Goal: Transaction & Acquisition: Book appointment/travel/reservation

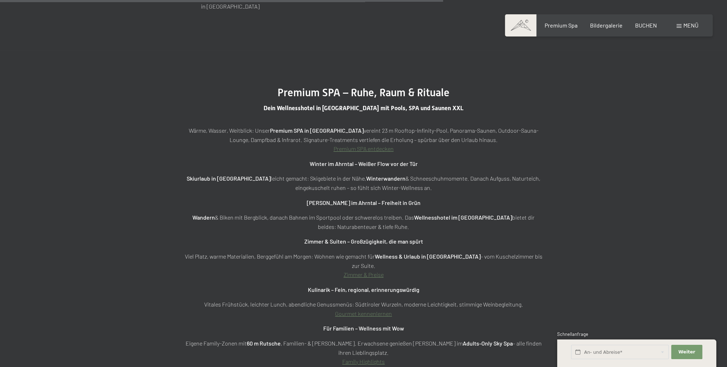
scroll to position [2787, 0]
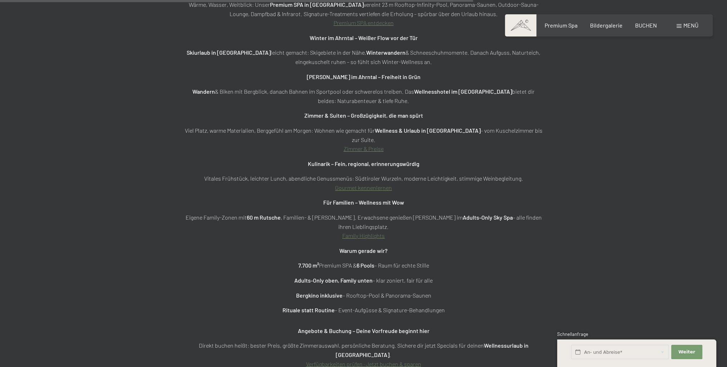
click at [368, 327] on strong "Angebote & Buchung – Deine Vorfreude beginnt hier" at bounding box center [364, 330] width 132 height 7
click at [310, 311] on div "Wärme, Wasser, Weitblick: Unser Premium SPA in [GEOGRAPHIC_DATA] vereint 23 m R…" at bounding box center [363, 184] width 357 height 368
click at [317, 310] on div "Wärme, Wasser, Weitblick: Unser Premium SPA in [GEOGRAPHIC_DATA] vereint 23 m R…" at bounding box center [363, 184] width 357 height 368
click at [366, 360] on link "Verfügbarkeiten prüfen · Jetzt buchen & sparen" at bounding box center [363, 363] width 115 height 7
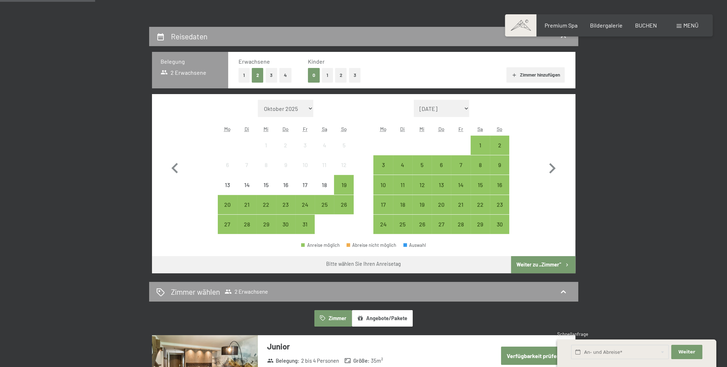
scroll to position [355, 0]
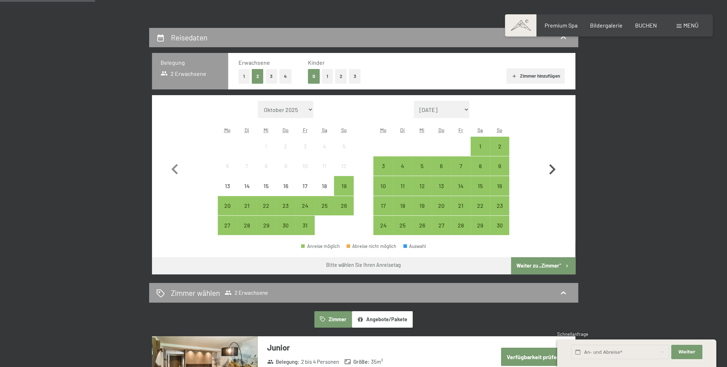
click at [542, 168] on icon "button" at bounding box center [551, 169] width 21 height 21
select select "2025-11-01"
select select "2025-12-01"
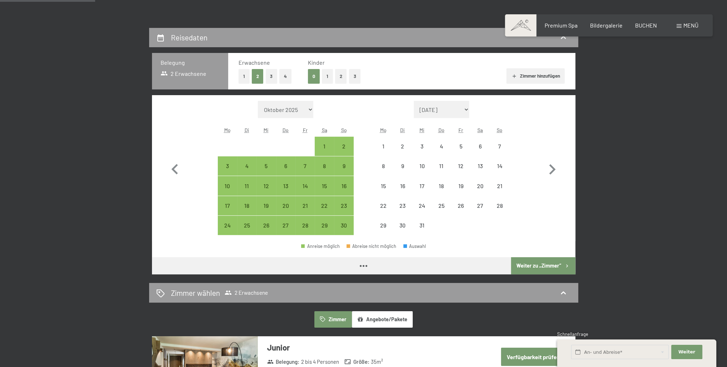
select select "2025-11-01"
select select "2025-12-01"
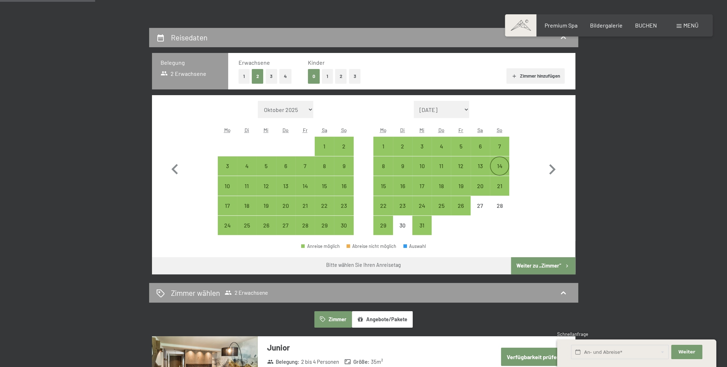
click at [501, 168] on div "14" at bounding box center [499, 172] width 18 height 18
select select "2025-11-01"
select select "2025-12-01"
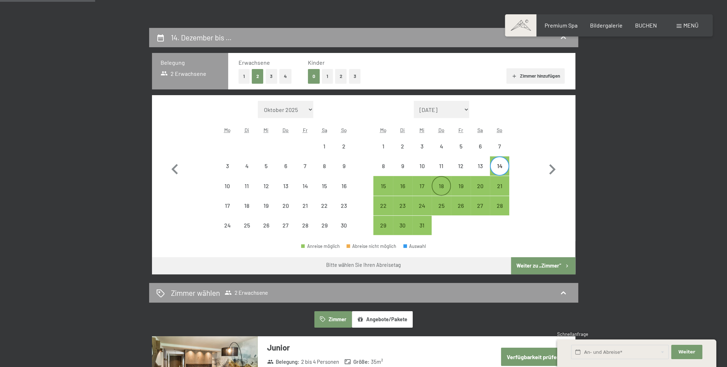
click at [442, 184] on div "18" at bounding box center [441, 192] width 18 height 18
select select "2025-11-01"
select select "2025-12-01"
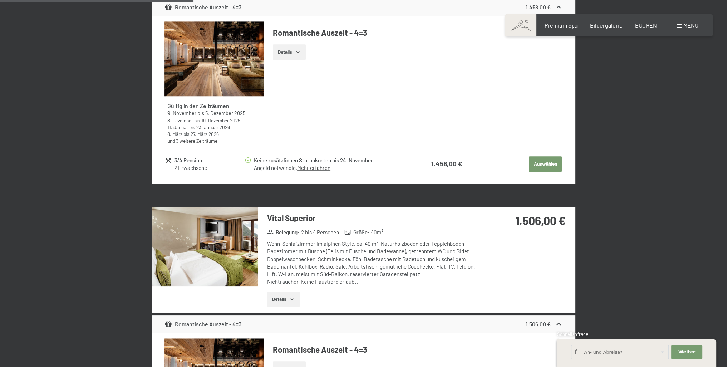
scroll to position [783, 0]
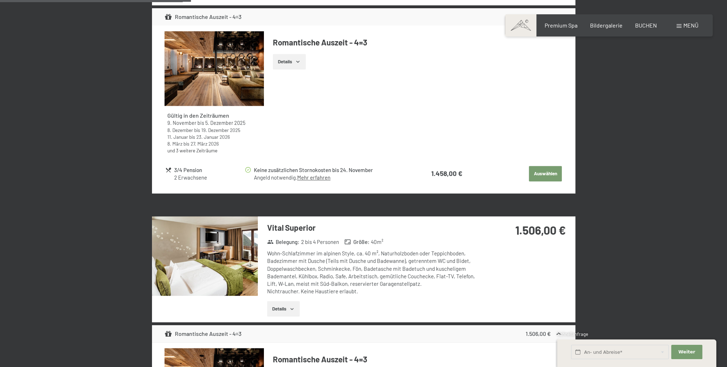
click at [542, 174] on button "Auswählen" at bounding box center [545, 174] width 33 height 16
select select "2025-11-01"
select select "2025-12-01"
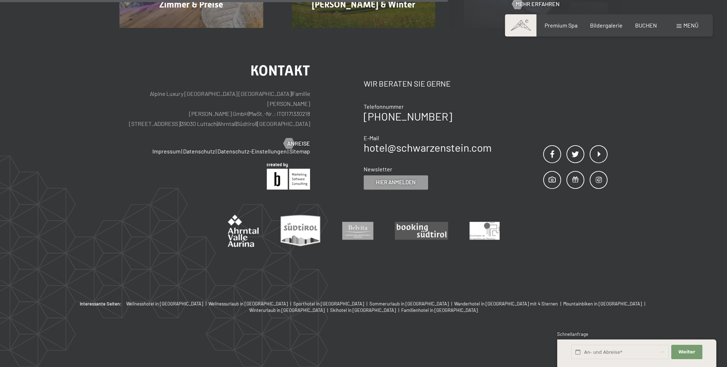
scroll to position [382, 0]
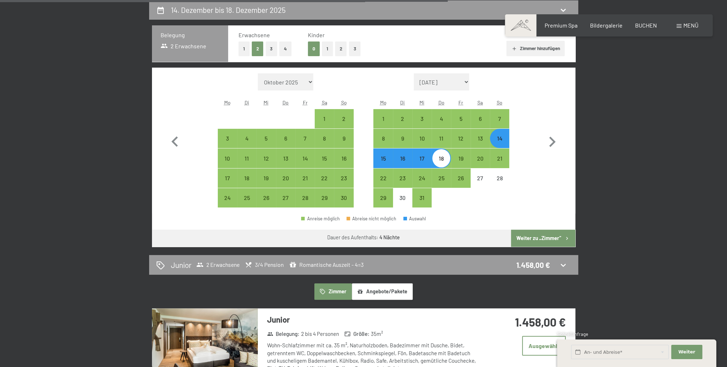
click at [505, 141] on div "14" at bounding box center [499, 144] width 18 height 18
select select "2025-11-01"
select select "2025-12-01"
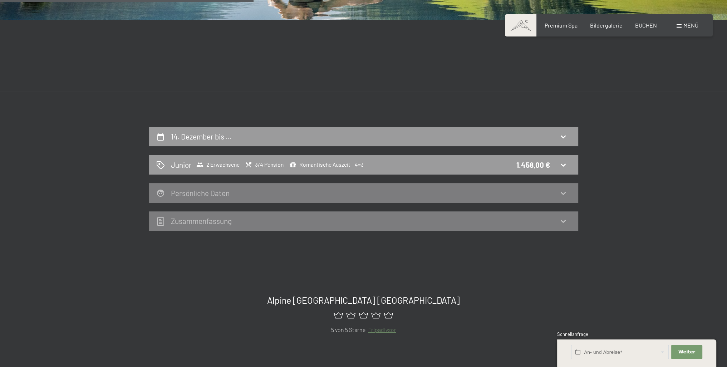
scroll to position [168, 0]
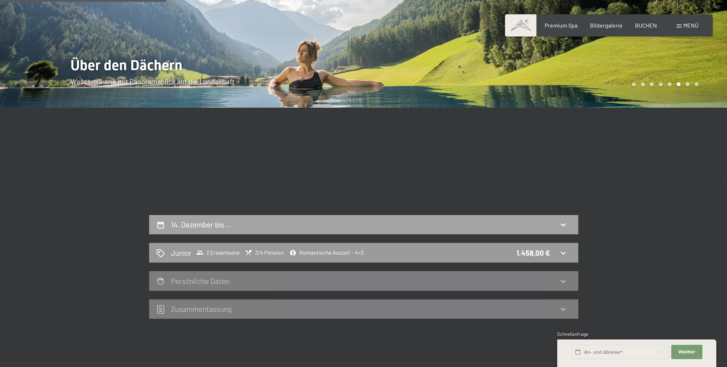
click at [563, 226] on icon at bounding box center [562, 224] width 5 height 3
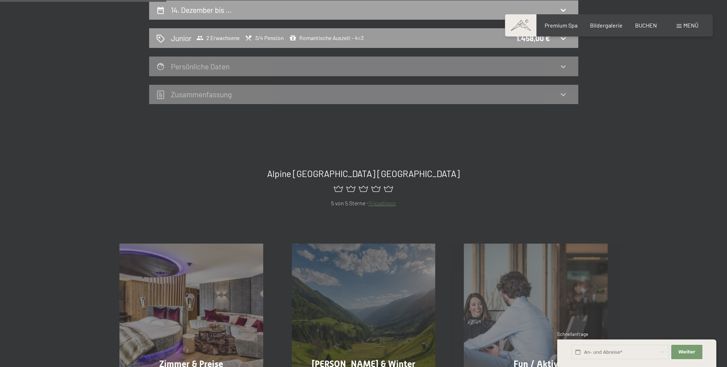
select select "2025-11-01"
select select "2025-12-01"
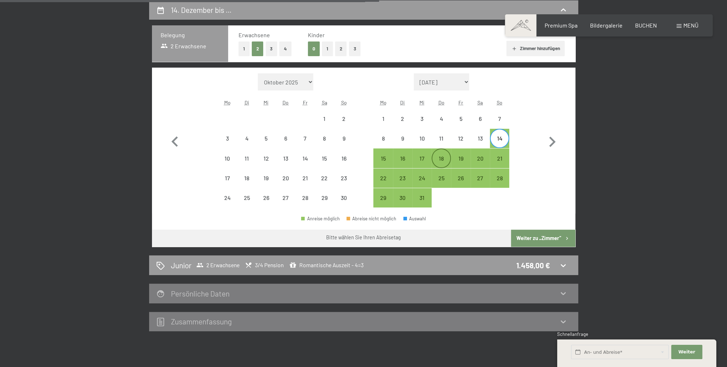
click at [441, 159] on div "18" at bounding box center [441, 164] width 18 height 18
select select "2025-11-01"
select select "2025-12-01"
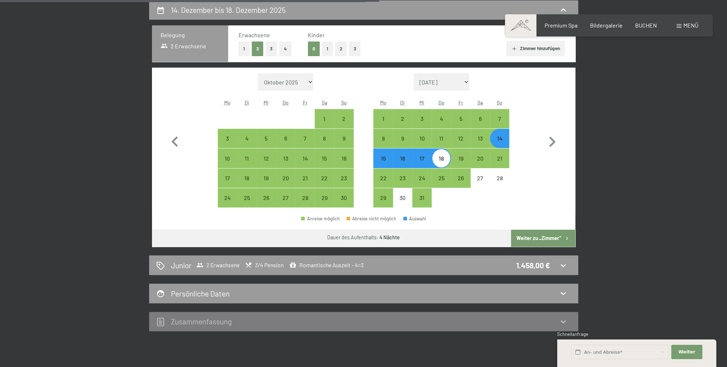
click at [524, 236] on button "Weiter zu „Zimmer“" at bounding box center [543, 237] width 64 height 17
select select "2025-11-01"
select select "2025-12-01"
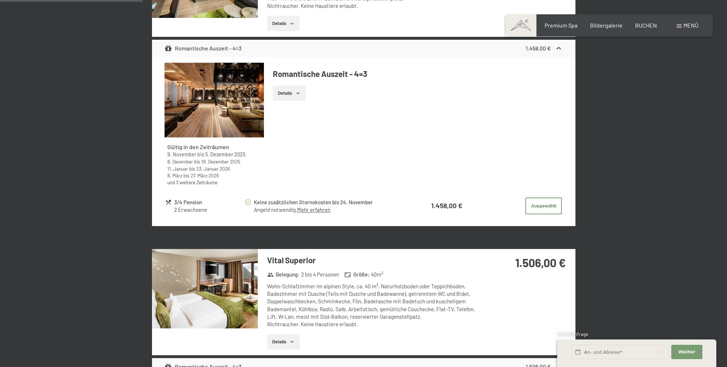
scroll to position [632, 0]
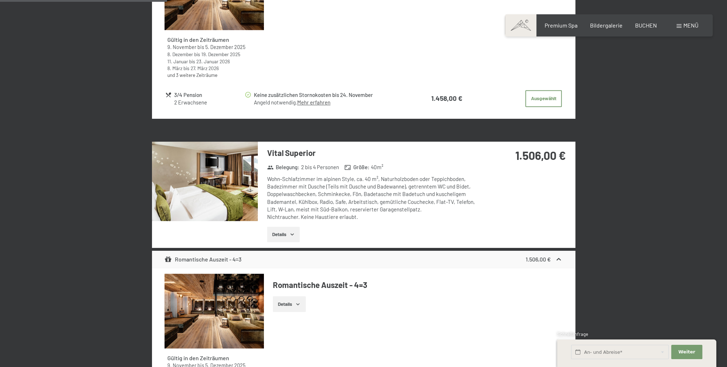
click at [289, 233] on icon "button" at bounding box center [292, 234] width 6 height 6
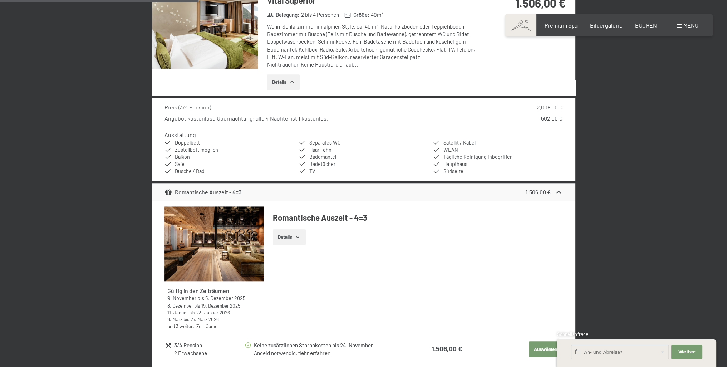
scroll to position [811, 0]
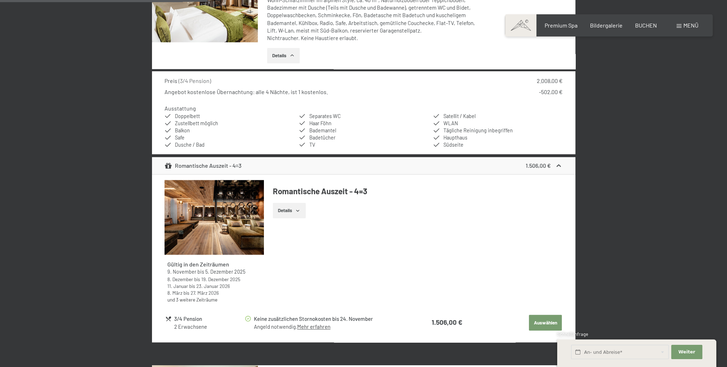
click at [327, 104] on div "Ausstattung Doppelbett Zustellbett möglich Balkon Safe Dusche / Bad Separates W…" at bounding box center [363, 126] width 398 height 44
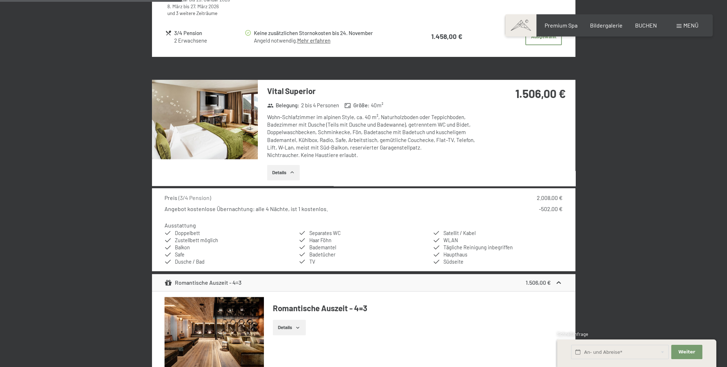
scroll to position [596, 0]
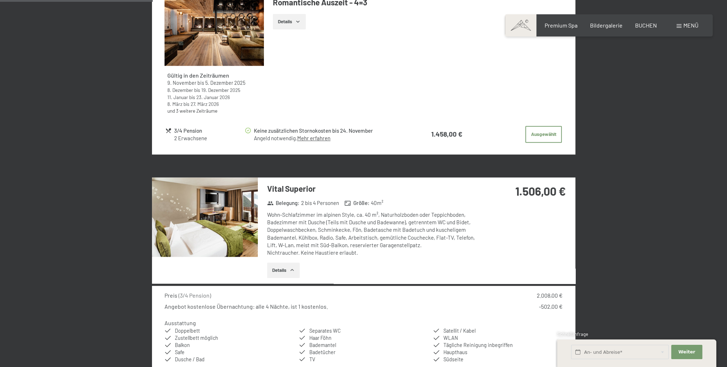
click at [286, 269] on button "Details" at bounding box center [283, 270] width 33 height 16
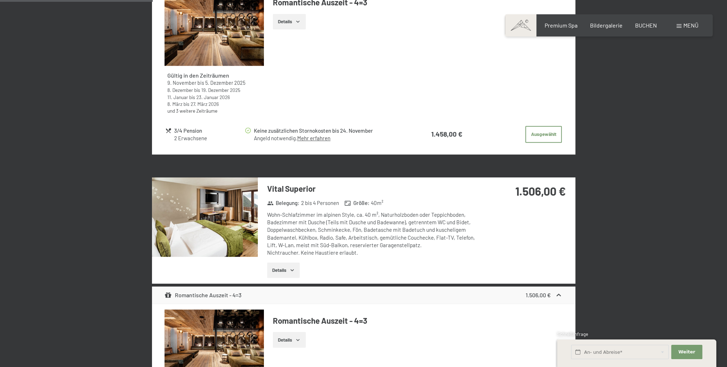
click at [529, 191] on strong "1.506,00 €" at bounding box center [540, 191] width 50 height 14
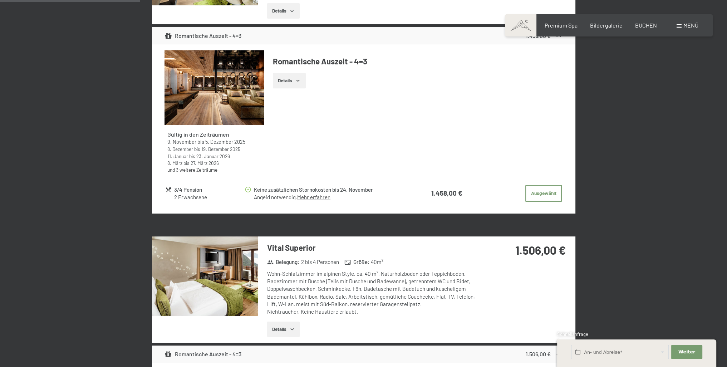
scroll to position [525, 0]
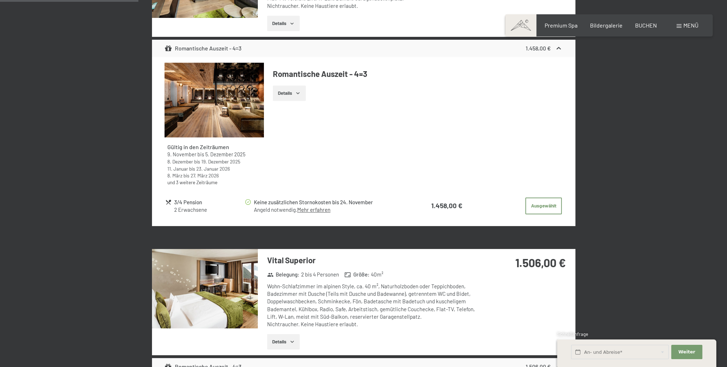
click at [300, 94] on icon "button" at bounding box center [298, 93] width 6 height 6
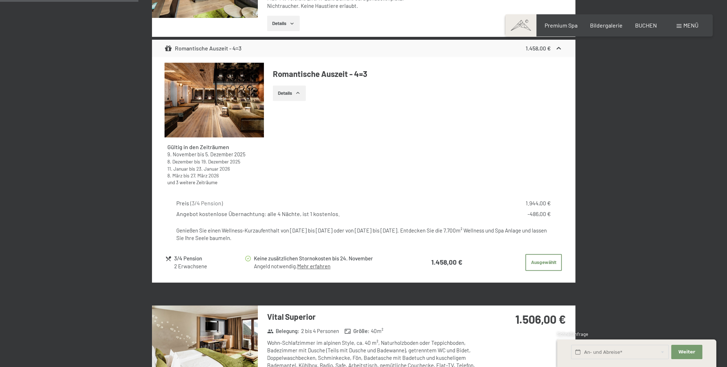
click at [297, 91] on icon "button" at bounding box center [298, 93] width 6 height 6
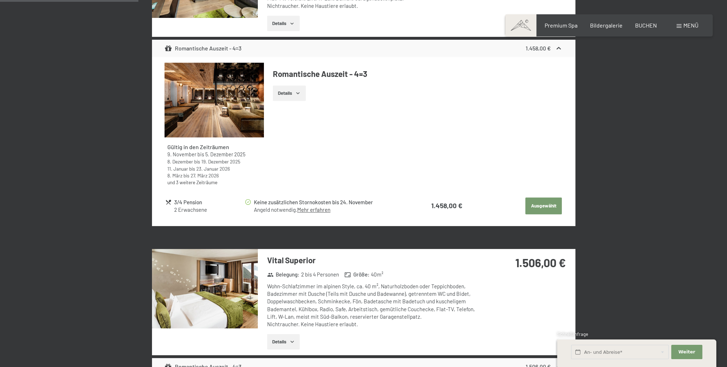
click at [533, 204] on button "Ausgewählt" at bounding box center [543, 205] width 36 height 17
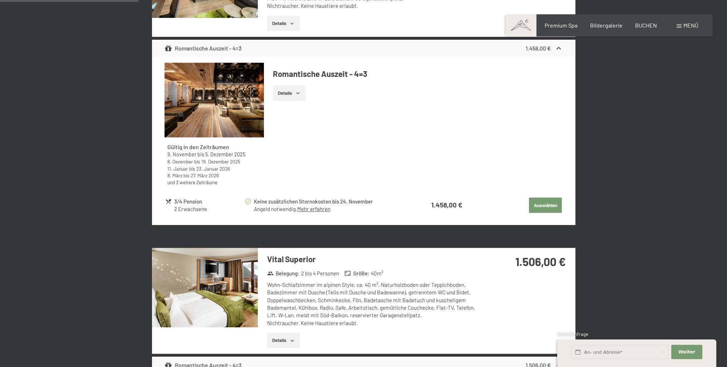
click at [547, 204] on button "Auswählen" at bounding box center [545, 205] width 33 height 16
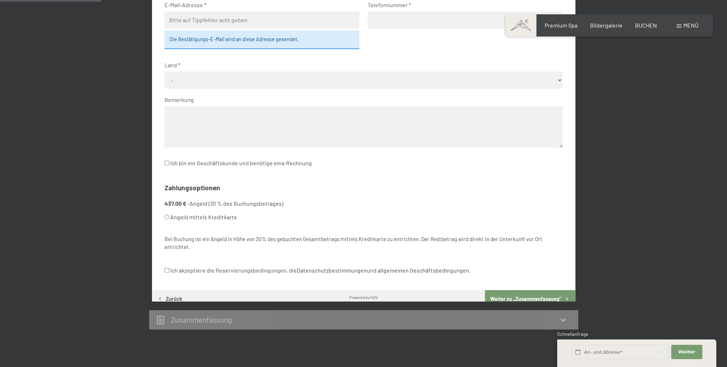
scroll to position [382, 0]
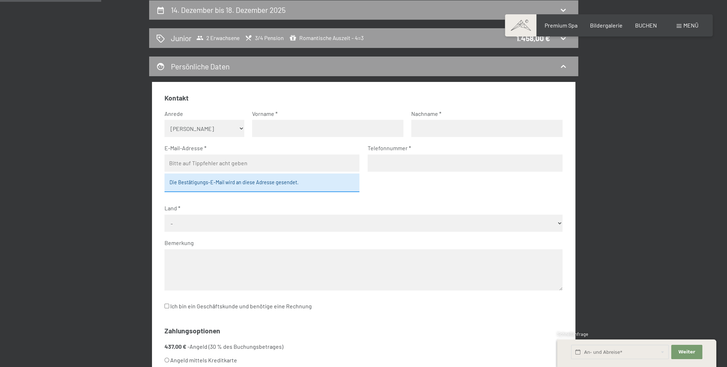
click at [240, 130] on select "Keine Angabe Frau Herr" at bounding box center [204, 128] width 80 height 17
select select "m"
click at [164, 120] on select "Keine Angabe Frau Herr" at bounding box center [204, 128] width 80 height 17
click at [275, 125] on input "text" at bounding box center [327, 128] width 151 height 17
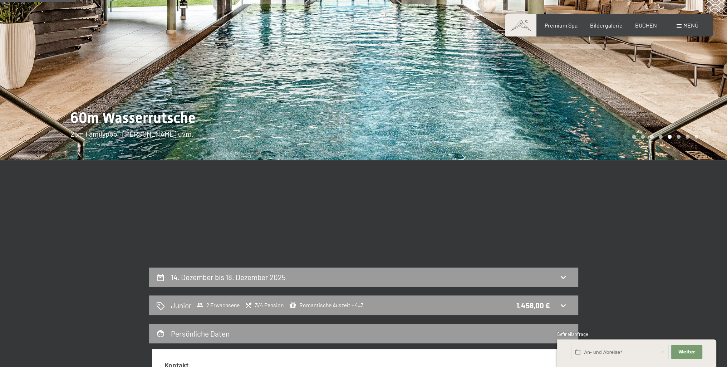
scroll to position [0, 0]
